Goal: Check status

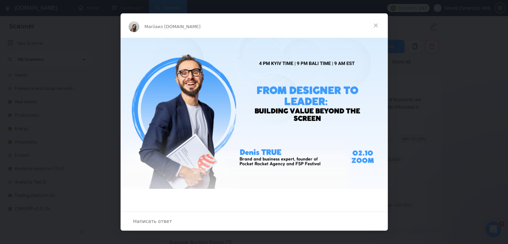
click at [379, 24] on span "Закрыть" at bounding box center [376, 25] width 24 height 24
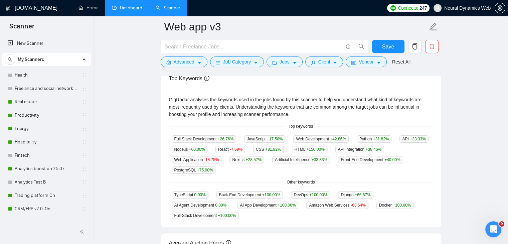
click at [127, 7] on link "Dashboard" at bounding box center [127, 8] width 30 height 6
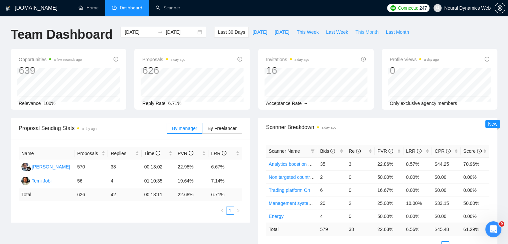
click at [361, 34] on span "This Month" at bounding box center [366, 31] width 23 height 7
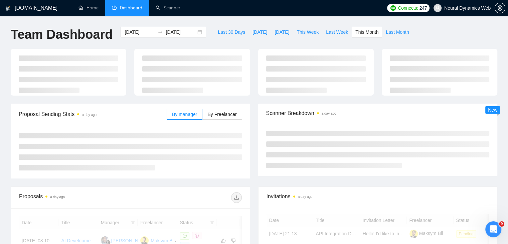
type input "[DATE]"
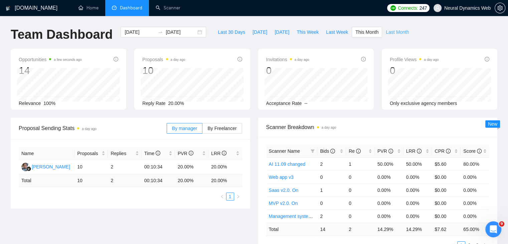
click at [386, 34] on span "Last Month" at bounding box center [397, 31] width 23 height 7
type input "[DATE]"
